Goal: Task Accomplishment & Management: Manage account settings

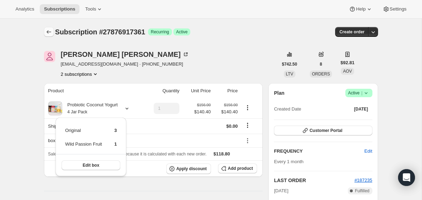
click at [49, 30] on icon "Subscriptions" at bounding box center [48, 31] width 7 height 7
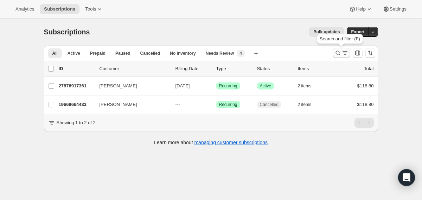
click at [333, 56] on button "Search and filter results" at bounding box center [341, 53] width 17 height 10
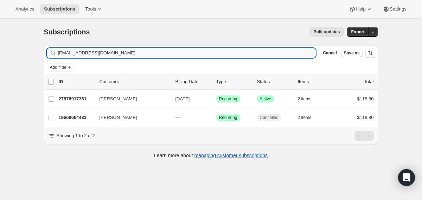
click at [257, 49] on input "[EMAIL_ADDRESS][DOMAIN_NAME]" at bounding box center [187, 53] width 258 height 10
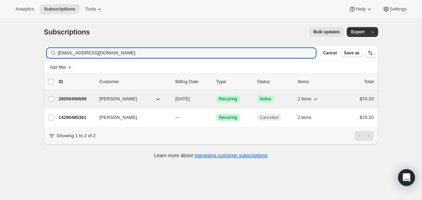
type input "[EMAIL_ADDRESS][DOMAIN_NAME]"
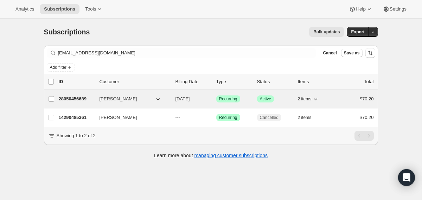
click at [172, 99] on div "28050456689 [PERSON_NAME] [DATE] Success Recurring Success Active 2 items $70.20" at bounding box center [216, 99] width 315 height 10
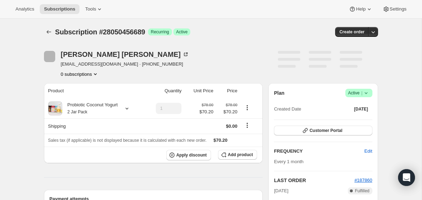
click at [367, 91] on icon at bounding box center [366, 93] width 7 height 7
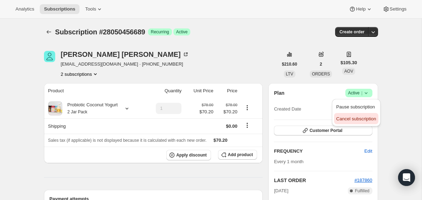
click at [355, 118] on span "Cancel subscription" at bounding box center [356, 118] width 40 height 5
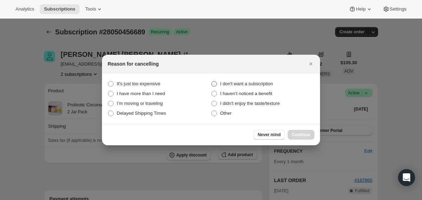
click at [253, 83] on span "I don't want a subscription" at bounding box center [246, 83] width 53 height 5
click at [212, 82] on subscription "I don't want a subscription" at bounding box center [211, 81] width 0 height 0
radio subscription "true"
click at [293, 133] on span "Continue" at bounding box center [301, 135] width 18 height 6
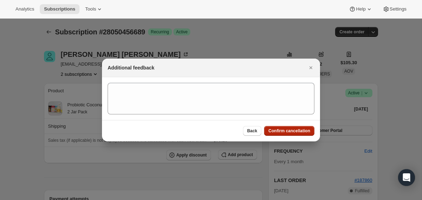
click at [293, 133] on span "Confirm cancellation" at bounding box center [289, 131] width 42 height 6
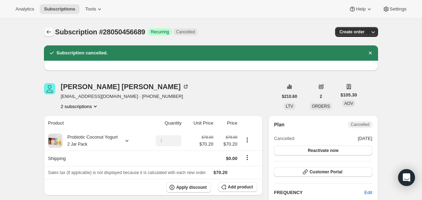
click at [50, 33] on icon "Subscriptions" at bounding box center [48, 31] width 7 height 7
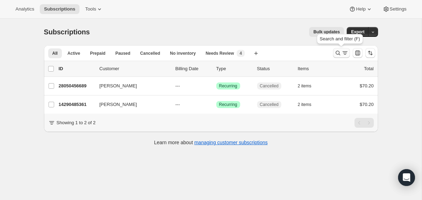
click at [337, 55] on icon "Search and filter results" at bounding box center [337, 53] width 5 height 5
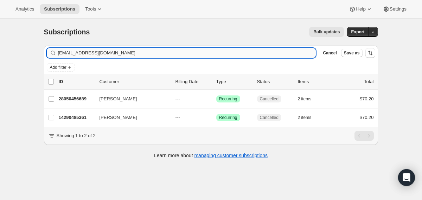
click at [244, 55] on input "[EMAIL_ADDRESS][DOMAIN_NAME]" at bounding box center [187, 53] width 258 height 10
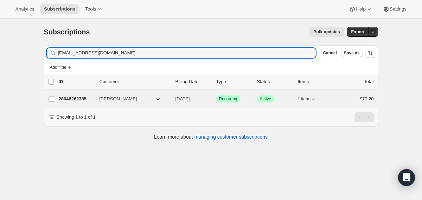
type input "[EMAIL_ADDRESS][DOMAIN_NAME]"
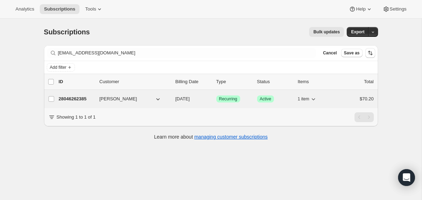
click at [173, 100] on div "28046262385 [PERSON_NAME] [DATE] Success Recurring Success Active 1 item $70.20" at bounding box center [216, 99] width 315 height 10
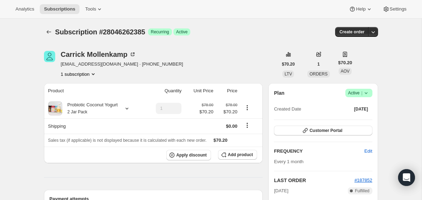
click at [369, 94] on icon at bounding box center [366, 93] width 7 height 7
click at [354, 116] on span "Cancel subscription" at bounding box center [356, 119] width 40 height 7
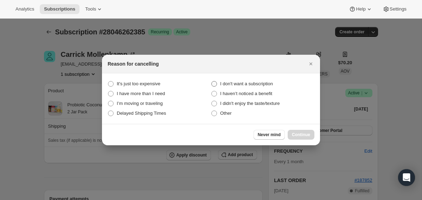
click at [272, 85] on span "I don't want a subscription" at bounding box center [246, 83] width 53 height 5
click at [212, 82] on subscription "I don't want a subscription" at bounding box center [211, 81] width 0 height 0
radio subscription "true"
click at [301, 134] on span "Continue" at bounding box center [301, 135] width 18 height 6
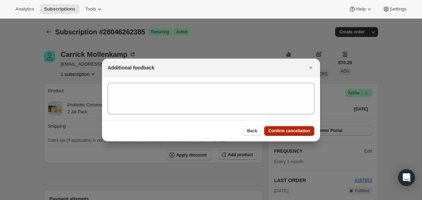
click at [301, 134] on span "Confirm cancellation" at bounding box center [289, 131] width 42 height 6
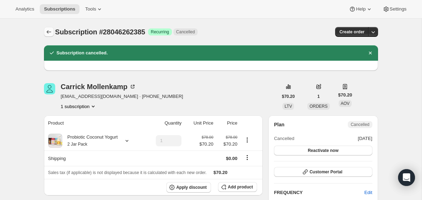
click at [46, 31] on icon "Subscriptions" at bounding box center [48, 31] width 7 height 7
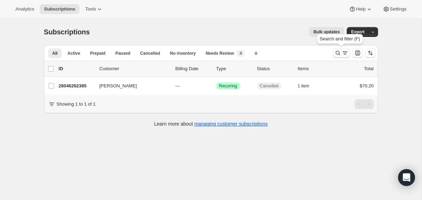
click at [339, 51] on icon "Search and filter results" at bounding box center [337, 53] width 7 height 7
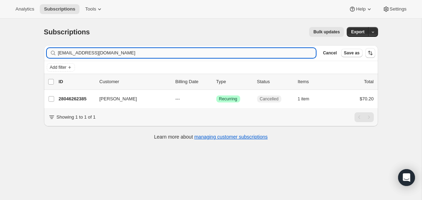
click at [191, 52] on input "[EMAIL_ADDRESS][DOMAIN_NAME]" at bounding box center [187, 53] width 258 height 10
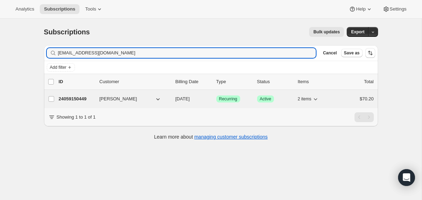
type input "[EMAIL_ADDRESS][DOMAIN_NAME]"
click at [174, 97] on div "24059150449 [PERSON_NAME] [DATE] Success Recurring Success Active 2 items $70.20" at bounding box center [216, 99] width 315 height 10
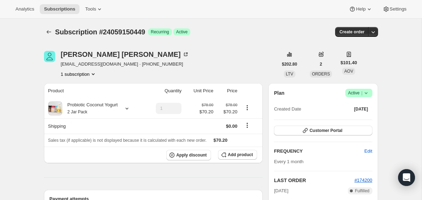
click at [365, 94] on icon at bounding box center [366, 93] width 7 height 7
click at [357, 117] on span "Cancel subscription" at bounding box center [356, 118] width 40 height 5
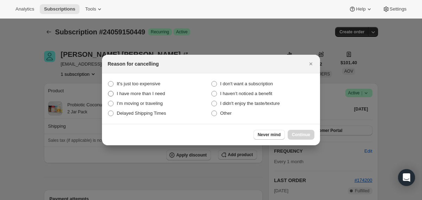
click at [132, 95] on span "I have more than I need" at bounding box center [141, 93] width 48 height 5
click at [108, 91] on need "I have more than I need" at bounding box center [108, 91] width 0 height 0
radio need "true"
click at [292, 133] on span "Continue" at bounding box center [301, 135] width 18 height 6
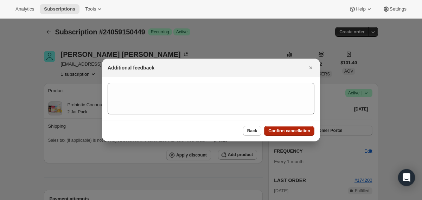
click at [292, 133] on span "Confirm cancellation" at bounding box center [289, 131] width 42 height 6
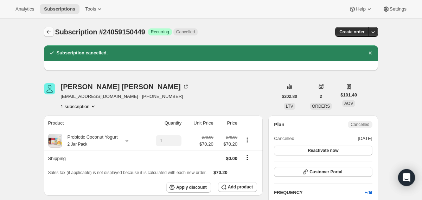
click at [49, 33] on icon "Subscriptions" at bounding box center [48, 31] width 7 height 7
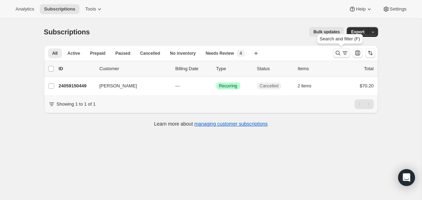
click at [342, 52] on icon "Search and filter results" at bounding box center [344, 53] width 7 height 7
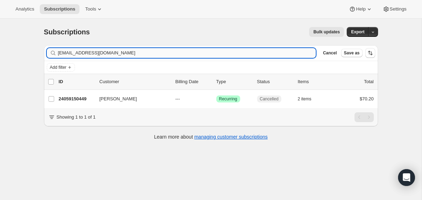
click at [250, 53] on input "[EMAIL_ADDRESS][DOMAIN_NAME]" at bounding box center [187, 53] width 258 height 10
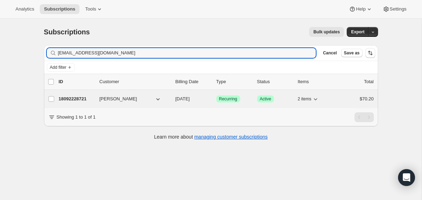
type input "[EMAIL_ADDRESS][DOMAIN_NAME]"
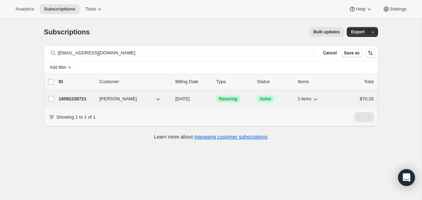
click at [173, 97] on div "18092228721 [PERSON_NAME] [DATE] Success Recurring Success Active 2 items $70.20" at bounding box center [216, 99] width 315 height 10
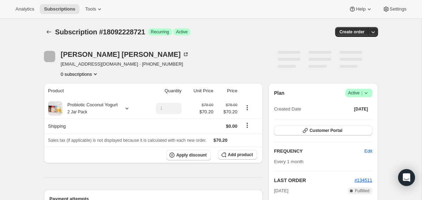
click at [366, 95] on icon at bounding box center [366, 93] width 7 height 7
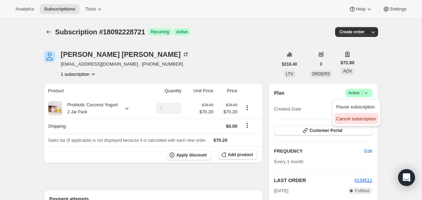
click at [358, 116] on span "Cancel subscription" at bounding box center [356, 119] width 40 height 7
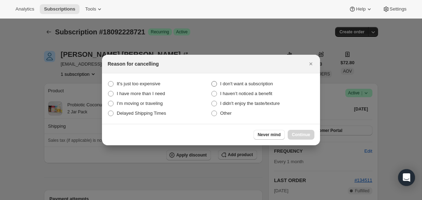
click at [264, 82] on span "I don't want a subscription" at bounding box center [246, 83] width 53 height 5
click at [212, 82] on subscription "I don't want a subscription" at bounding box center [211, 81] width 0 height 0
radio subscription "true"
click at [292, 135] on span "Continue" at bounding box center [301, 135] width 18 height 6
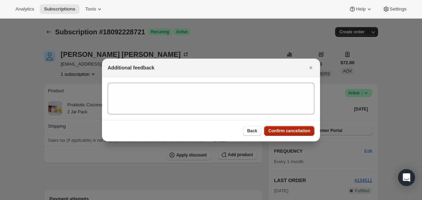
click at [292, 135] on button "Confirm cancellation" at bounding box center [289, 131] width 50 height 10
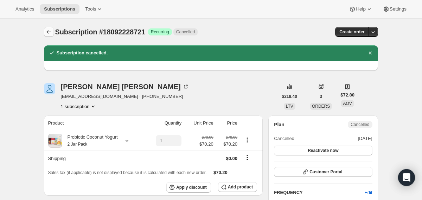
click at [46, 32] on icon "Subscriptions" at bounding box center [48, 31] width 7 height 7
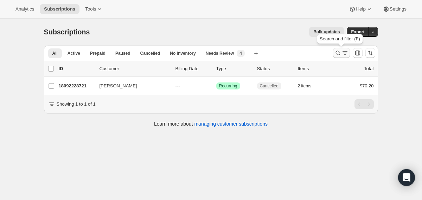
click at [337, 53] on icon "Search and filter results" at bounding box center [337, 53] width 7 height 7
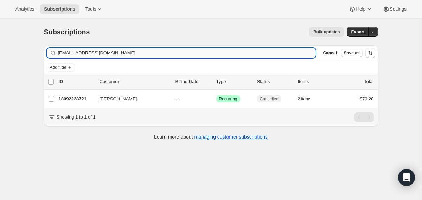
click at [245, 51] on input "[EMAIL_ADDRESS][DOMAIN_NAME]" at bounding box center [187, 53] width 258 height 10
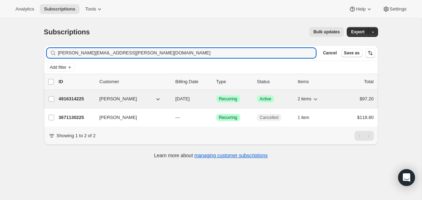
type input "[PERSON_NAME][EMAIL_ADDRESS][PERSON_NAME][DOMAIN_NAME]"
click at [174, 100] on div "4916314225 [PERSON_NAME] [DATE] Success Recurring Success Active 2 items $97.20" at bounding box center [216, 99] width 315 height 10
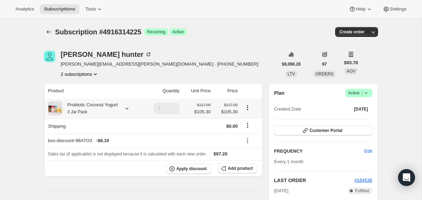
click at [118, 105] on div "Probiotic Coconut Yogurt 3 Jar Pack" at bounding box center [90, 109] width 56 height 14
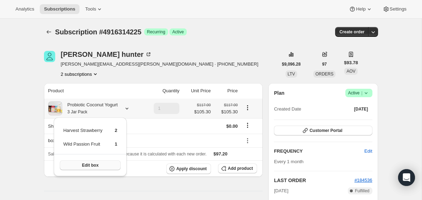
click at [108, 168] on button "Edit box" at bounding box center [90, 166] width 61 height 10
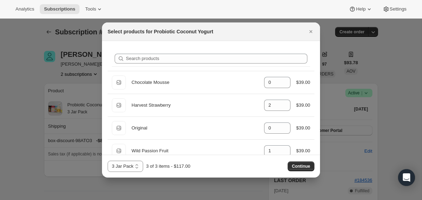
click at [133, 168] on select "2 Jar Pack 3 Jar Pack 4 Jar Pack" at bounding box center [126, 166] width 36 height 11
select select "gid://shopify/ProductVariant/40210939641969"
click at [108, 161] on select "2 Jar Pack 3 Jar Pack 4 Jar Pack" at bounding box center [126, 166] width 36 height 11
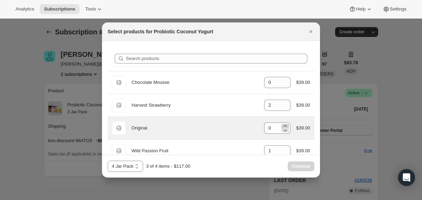
scroll to position [54, 0]
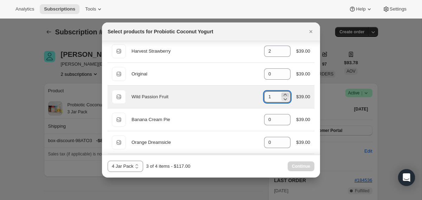
click at [283, 94] on icon ":r202:" at bounding box center [285, 94] width 7 height 7
type input "2"
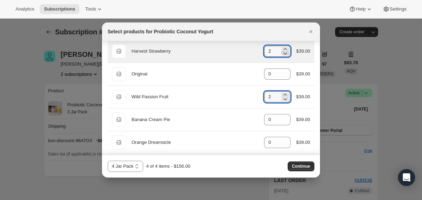
click at [282, 52] on icon ":r202:" at bounding box center [285, 53] width 7 height 7
type input "0"
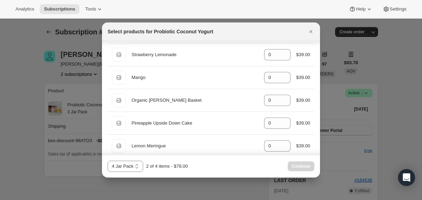
scroll to position [550, 0]
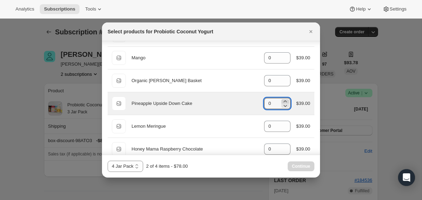
click at [285, 100] on icon ":r202:" at bounding box center [285, 101] width 7 height 7
type input "2"
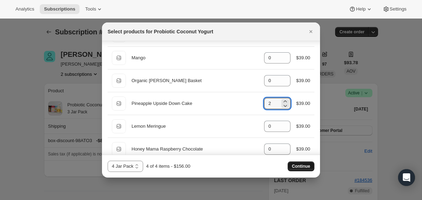
click at [294, 168] on span "Continue" at bounding box center [301, 167] width 18 height 6
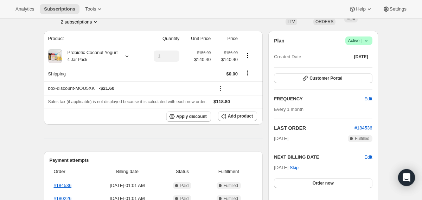
scroll to position [85, 0]
click at [94, 57] on div "Probiotic Coconut Yogurt 4 Jar Pack" at bounding box center [90, 56] width 56 height 14
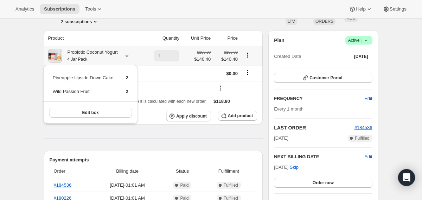
click at [94, 57] on div "Probiotic Coconut Yogurt 4 Jar Pack" at bounding box center [90, 56] width 56 height 14
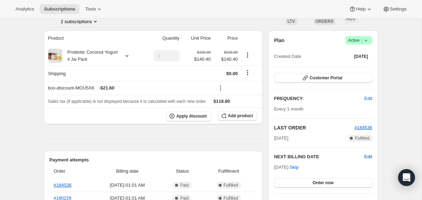
click at [370, 158] on span "Edit" at bounding box center [368, 157] width 8 height 7
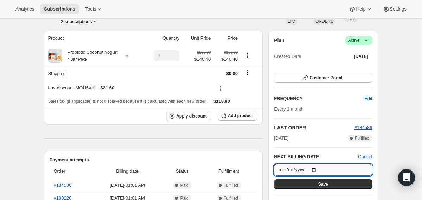
click at [316, 169] on input "[DATE]" at bounding box center [323, 170] width 98 height 12
type input "[DATE]"
click at [315, 171] on input "[DATE]" at bounding box center [323, 170] width 98 height 12
click at [296, 185] on button "Save" at bounding box center [323, 185] width 98 height 10
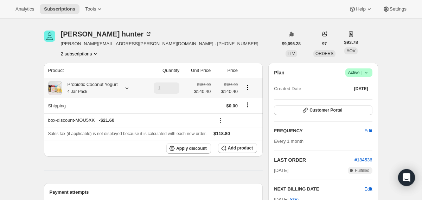
click at [92, 96] on th "Probiotic Coconut Yogurt 4 Jar Pack" at bounding box center [93, 88] width 99 height 20
click at [116, 88] on div "Probiotic Coconut Yogurt 4 Jar Pack" at bounding box center [90, 88] width 56 height 14
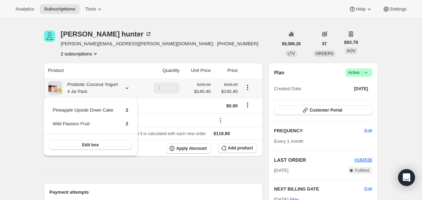
drag, startPoint x: 133, startPoint y: 126, endPoint x: 50, endPoint y: 109, distance: 84.5
click at [50, 109] on div "Pineapple Upside Down Cake 2 Wild Passion Fruit 2 Edit box" at bounding box center [90, 126] width 95 height 59
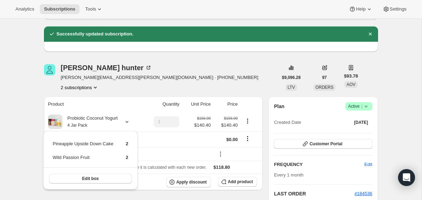
scroll to position [0, 0]
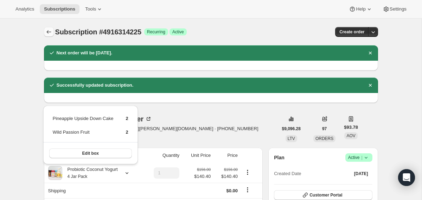
click at [51, 31] on icon "Subscriptions" at bounding box center [48, 31] width 7 height 7
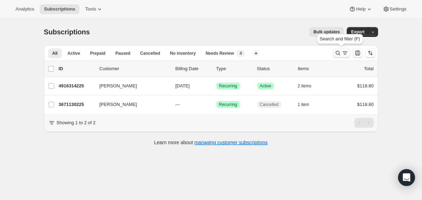
click at [338, 55] on icon "Search and filter results" at bounding box center [337, 53] width 7 height 7
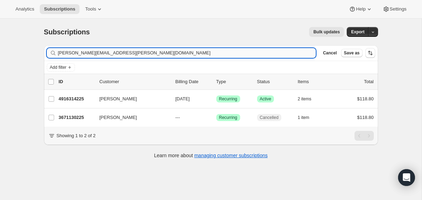
click at [262, 51] on input "[PERSON_NAME][EMAIL_ADDRESS][PERSON_NAME][DOMAIN_NAME]" at bounding box center [187, 53] width 258 height 10
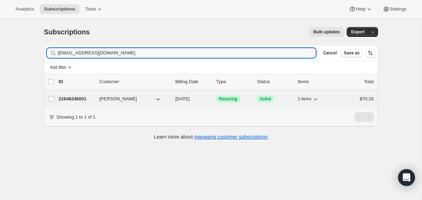
type input "[EMAIL_ADDRESS][DOMAIN_NAME]"
click at [177, 101] on span "[DATE]" at bounding box center [182, 98] width 14 height 5
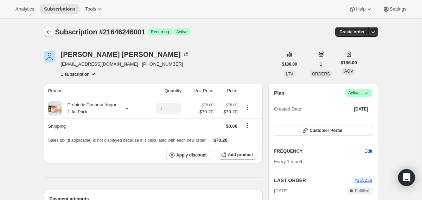
click at [52, 31] on icon "Subscriptions" at bounding box center [48, 31] width 7 height 7
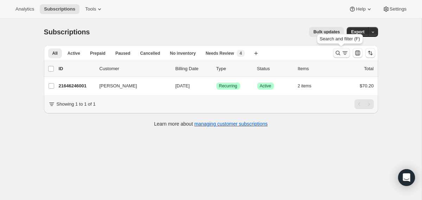
click at [339, 53] on icon "Search and filter results" at bounding box center [337, 53] width 7 height 7
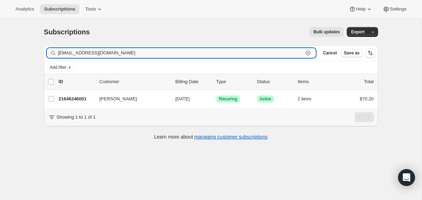
click at [262, 55] on input "[EMAIL_ADDRESS][DOMAIN_NAME]" at bounding box center [180, 53] width 245 height 10
paste input "[EMAIL_ADDRESS][PERSON_NAME]"
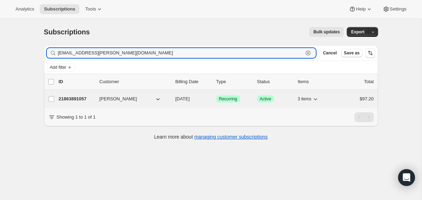
type input "[EMAIL_ADDRESS][PERSON_NAME][DOMAIN_NAME]"
click at [171, 98] on div "21863891057 [PERSON_NAME] [DATE] Success Recurring Success Active 3 items $97.20" at bounding box center [216, 99] width 315 height 10
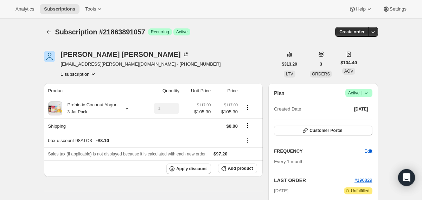
click at [366, 93] on icon at bounding box center [365, 93] width 3 height 2
click at [347, 117] on span "Cancel subscription" at bounding box center [356, 118] width 40 height 5
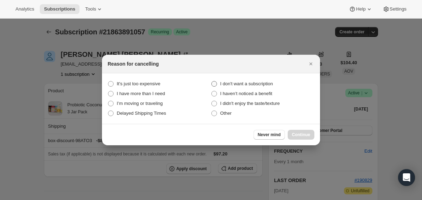
click at [260, 85] on span "I don't want a subscription" at bounding box center [246, 83] width 53 height 5
click at [212, 82] on subscription "I don't want a subscription" at bounding box center [211, 81] width 0 height 0
radio subscription "true"
click at [296, 133] on span "Continue" at bounding box center [301, 135] width 18 height 6
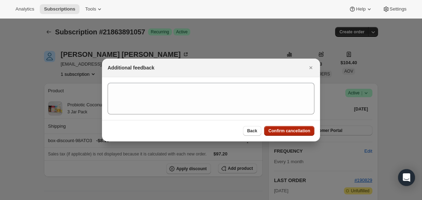
click at [296, 133] on span "Confirm cancellation" at bounding box center [289, 131] width 42 height 6
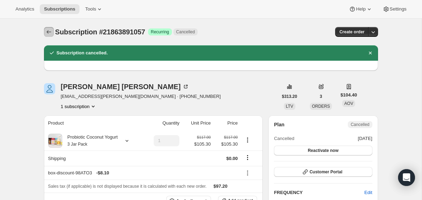
click at [50, 28] on button "Subscriptions" at bounding box center [49, 32] width 10 height 10
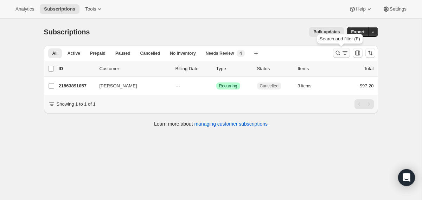
click at [335, 55] on icon "Search and filter results" at bounding box center [337, 53] width 7 height 7
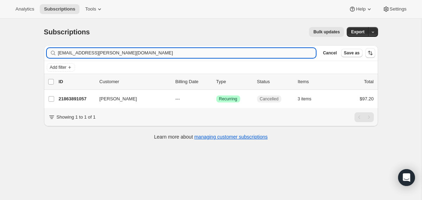
click at [216, 55] on input "[EMAIL_ADDRESS][PERSON_NAME][DOMAIN_NAME]" at bounding box center [187, 53] width 258 height 10
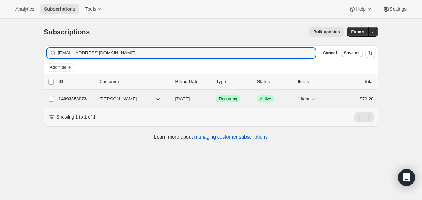
type input "[EMAIL_ADDRESS][DOMAIN_NAME]"
click at [171, 97] on div "14093353073 [PERSON_NAME] [DATE] Success Recurring Success Active 1 item $70.20" at bounding box center [216, 99] width 315 height 10
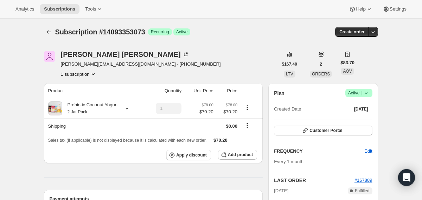
click at [364, 92] on icon at bounding box center [366, 93] width 7 height 7
click at [352, 123] on button "Cancel subscription" at bounding box center [356, 118] width 44 height 11
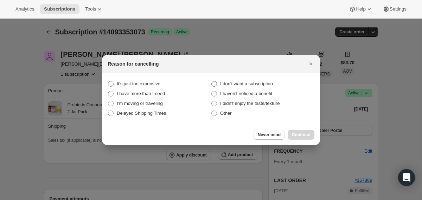
click at [260, 88] on label "I don't want a subscription" at bounding box center [262, 84] width 103 height 10
click at [212, 82] on subscription "I don't want a subscription" at bounding box center [211, 81] width 0 height 0
radio subscription "true"
click at [304, 134] on span "Continue" at bounding box center [301, 135] width 18 height 6
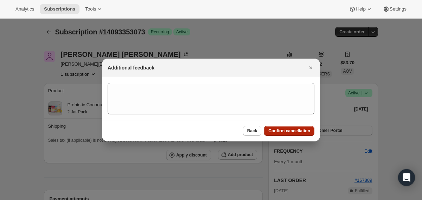
click at [304, 134] on button "Confirm cancellation" at bounding box center [289, 131] width 50 height 10
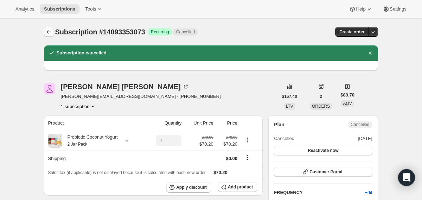
click at [47, 31] on icon "Subscriptions" at bounding box center [48, 32] width 5 height 4
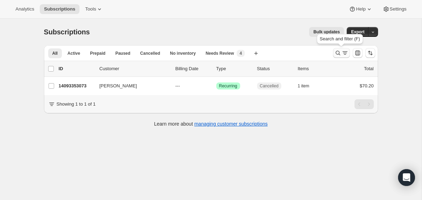
click at [340, 53] on icon "Search and filter results" at bounding box center [337, 53] width 7 height 7
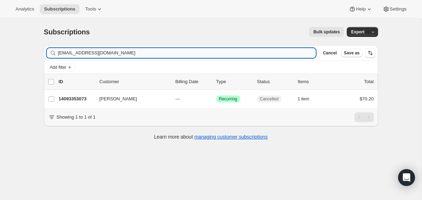
click at [286, 53] on input "[EMAIL_ADDRESS][DOMAIN_NAME]" at bounding box center [187, 53] width 258 height 10
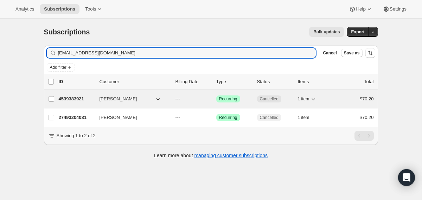
type input "[EMAIL_ADDRESS][DOMAIN_NAME]"
click at [174, 98] on div "4539383921 [PERSON_NAME] --- Success Recurring Cancelled 1 item $70.20" at bounding box center [216, 99] width 315 height 10
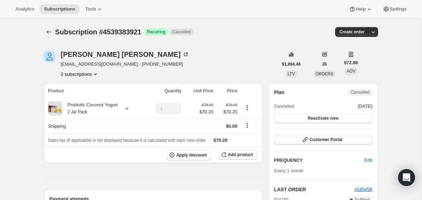
click at [355, 141] on button "Customer Portal" at bounding box center [323, 140] width 98 height 10
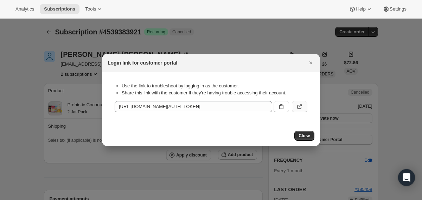
click at [302, 106] on icon ":r31s:" at bounding box center [299, 106] width 7 height 7
